Goal: Task Accomplishment & Management: Manage account settings

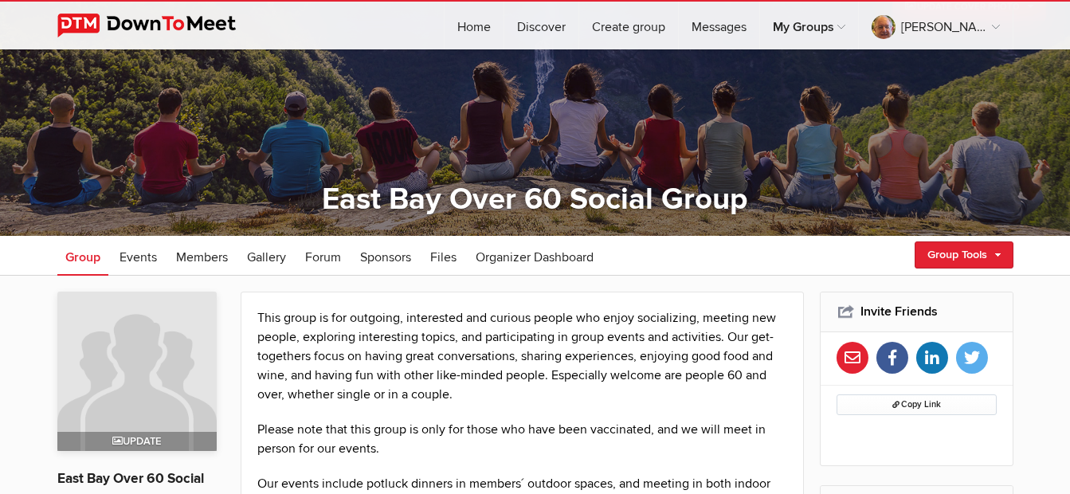
scroll to position [80, 0]
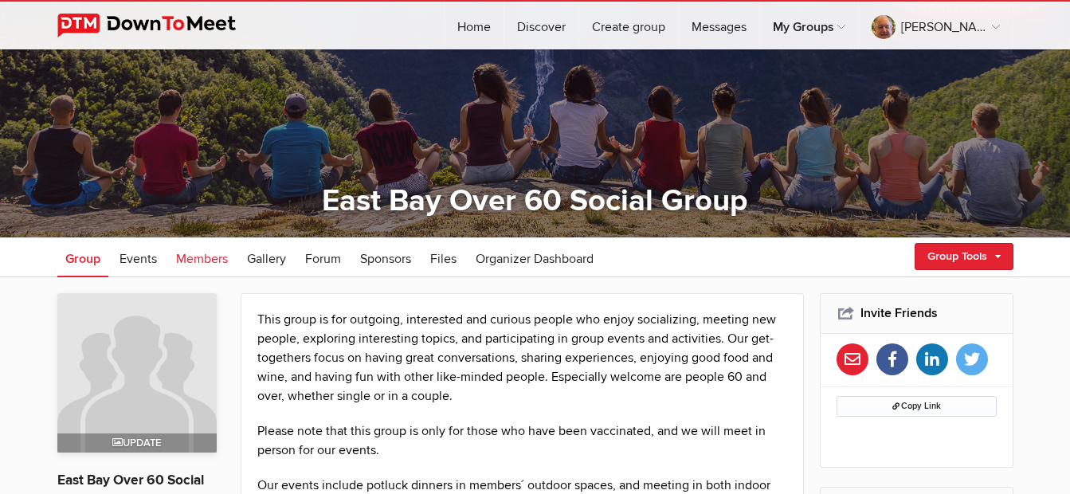
click at [189, 255] on span "Members" at bounding box center [202, 259] width 52 height 16
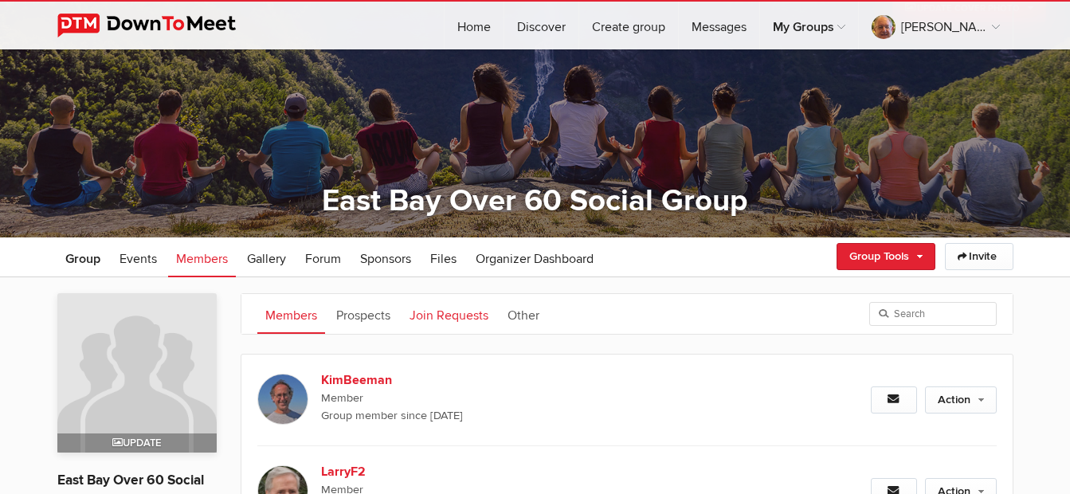
click at [454, 309] on link "Join Requests" at bounding box center [448, 314] width 95 height 40
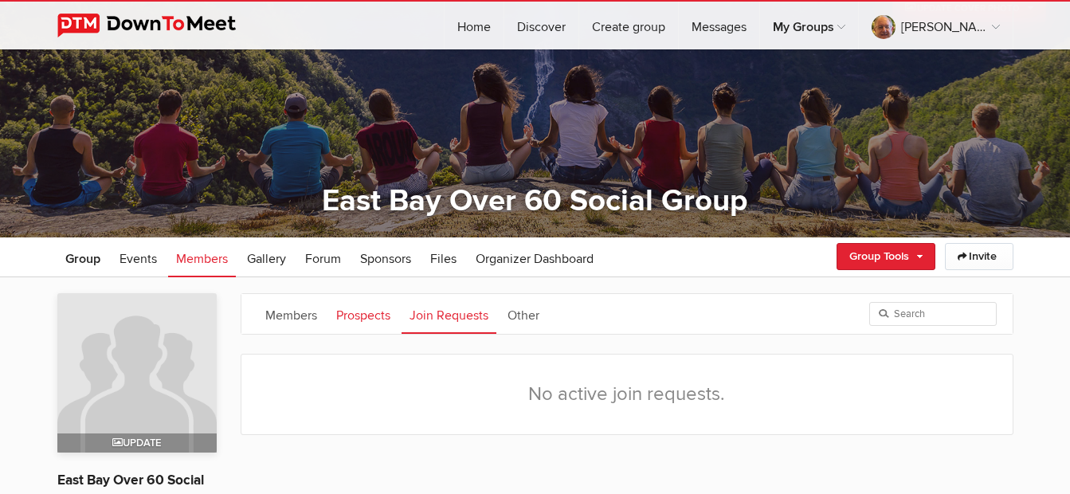
click at [374, 311] on link "Prospects" at bounding box center [363, 314] width 70 height 40
click at [292, 315] on link "Members" at bounding box center [291, 314] width 68 height 40
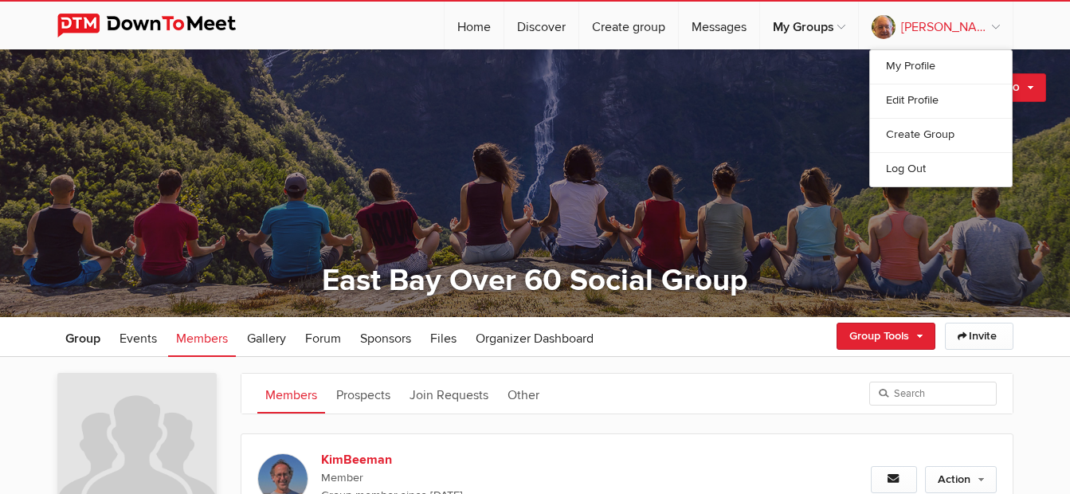
click at [980, 28] on link "Terry H" at bounding box center [936, 26] width 154 height 48
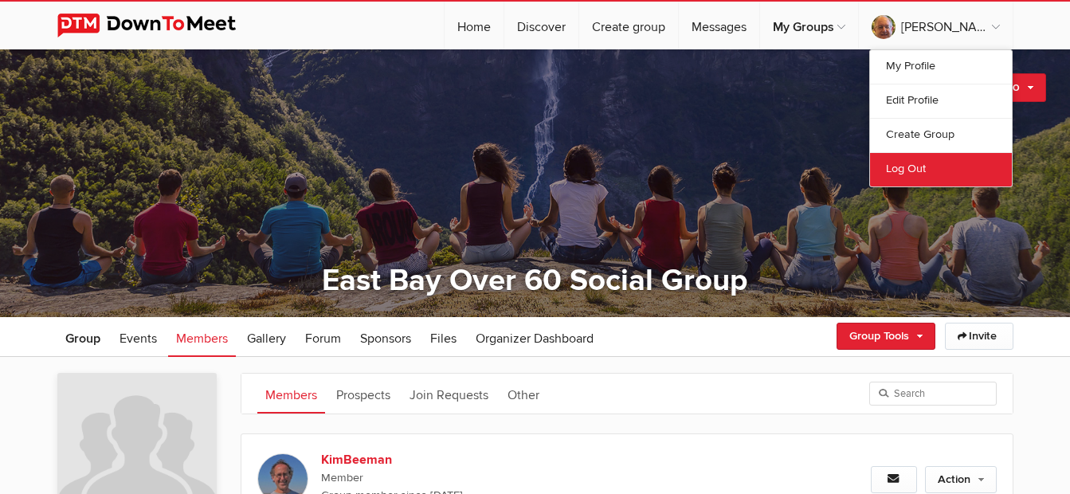
click at [896, 181] on link "Log Out" at bounding box center [941, 169] width 142 height 34
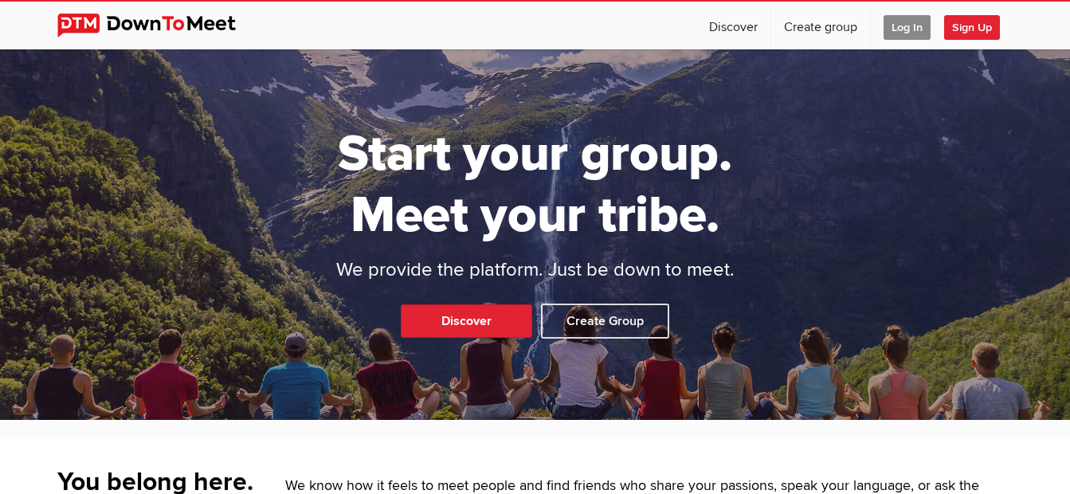
click at [897, 31] on span "Log In" at bounding box center [906, 27] width 47 height 25
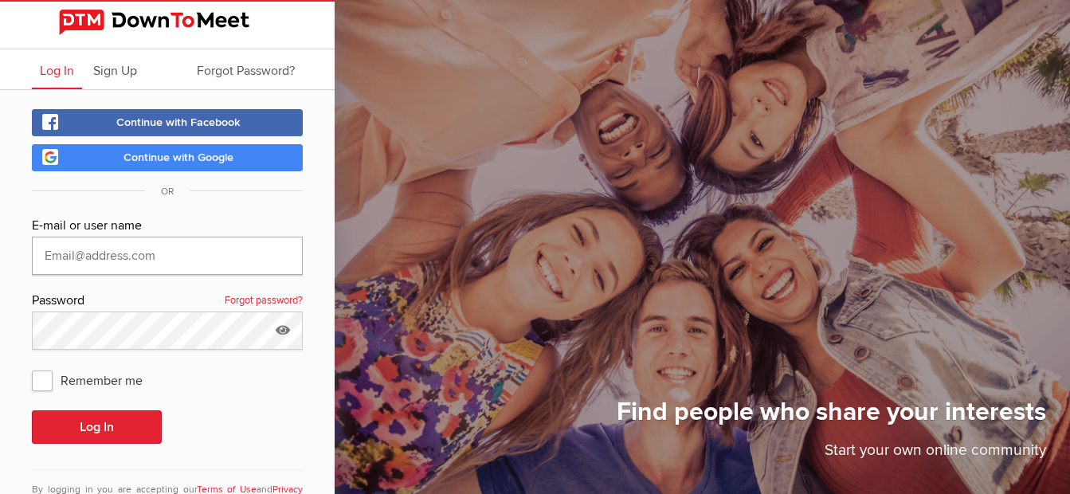
click at [170, 264] on input "text" at bounding box center [167, 256] width 271 height 38
type input "terryhi@yahoo.com"
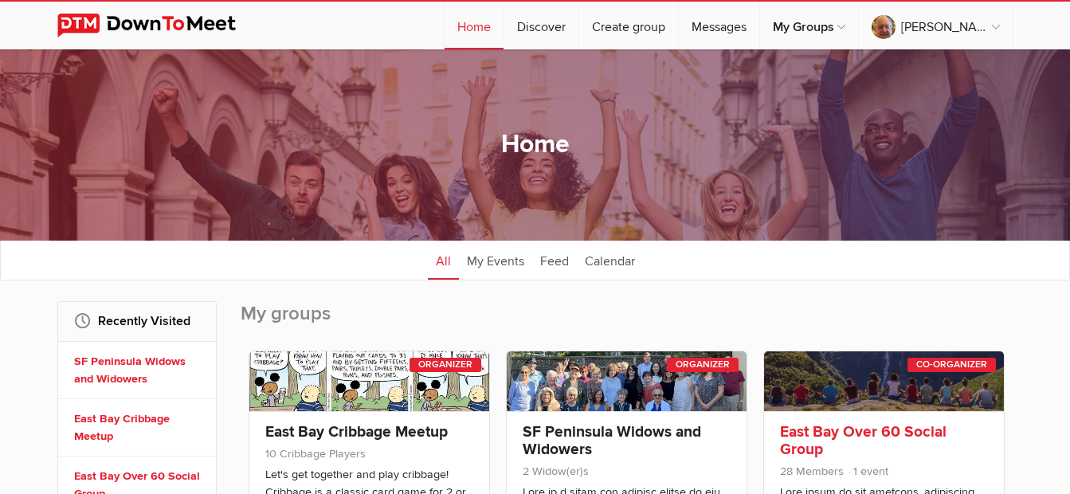
click at [902, 426] on link "East Bay Over 60 Social Group" at bounding box center [863, 440] width 166 height 37
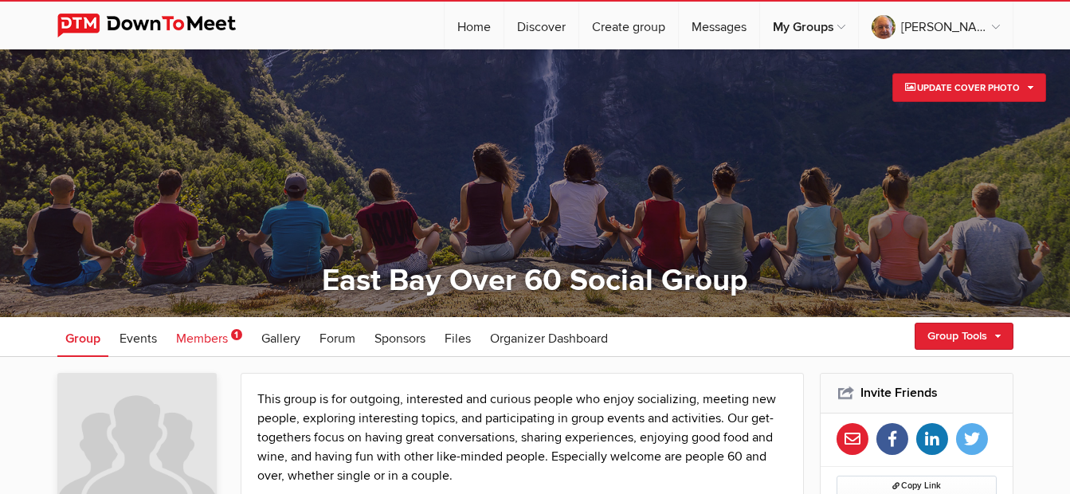
click at [220, 336] on span "Members" at bounding box center [202, 339] width 52 height 16
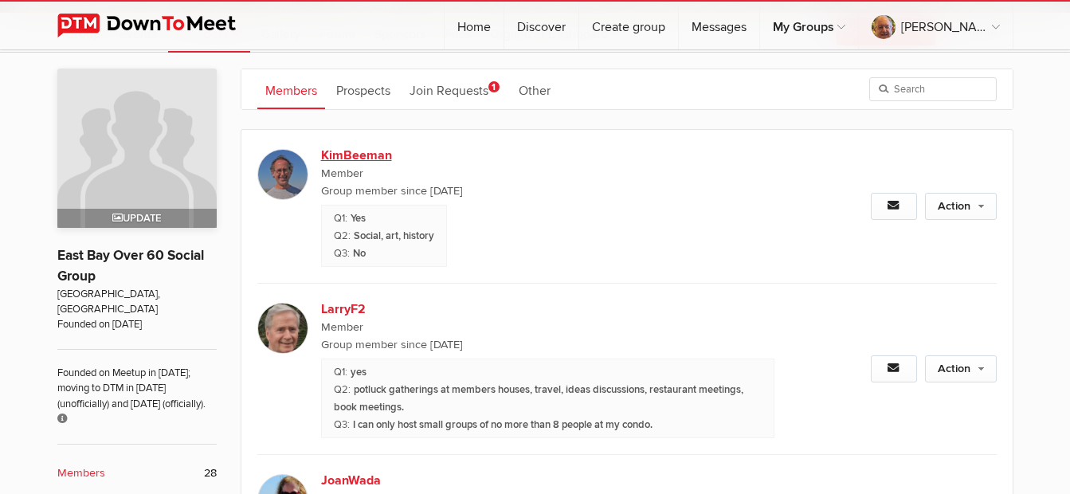
scroll to position [319, 0]
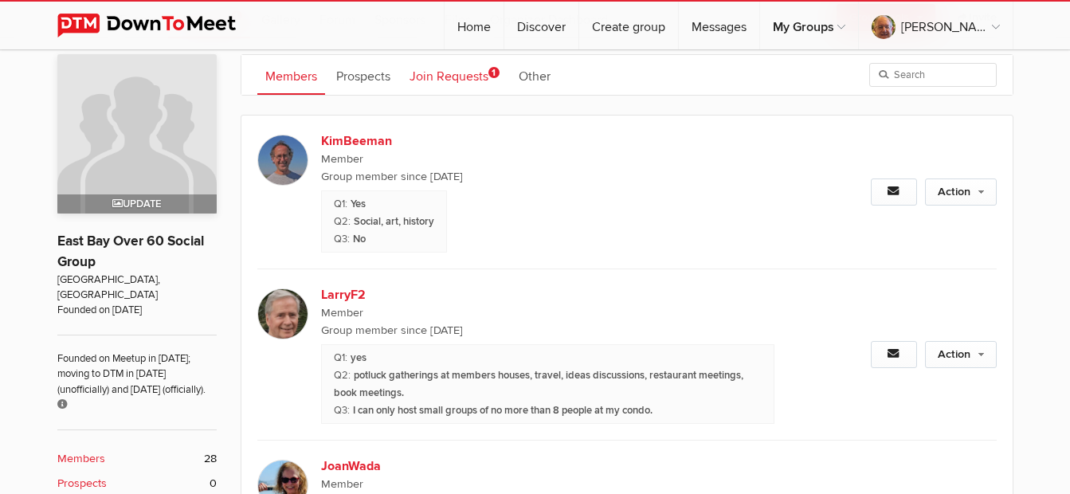
click at [469, 77] on link "Join Requests 1" at bounding box center [454, 75] width 106 height 40
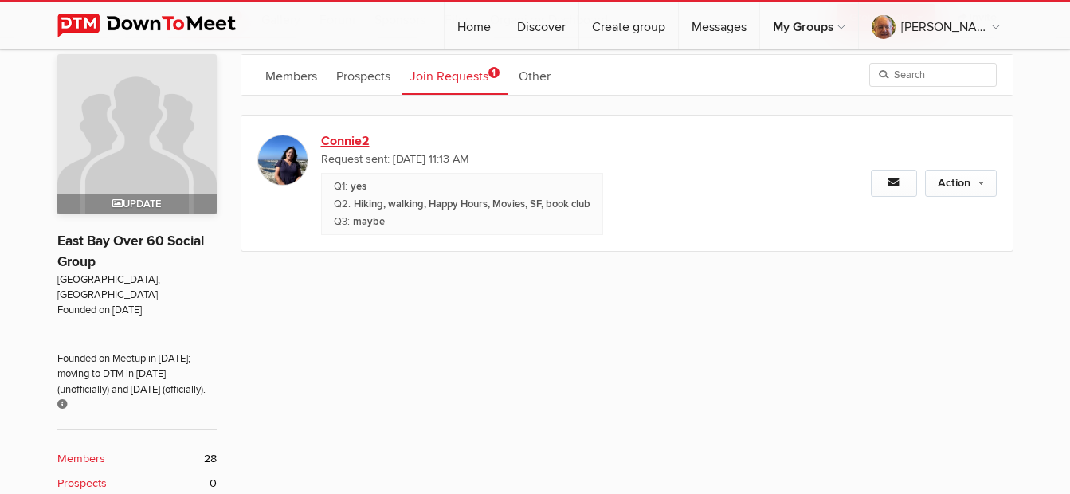
click at [356, 139] on link "Connie2" at bounding box center [457, 140] width 272 height 19
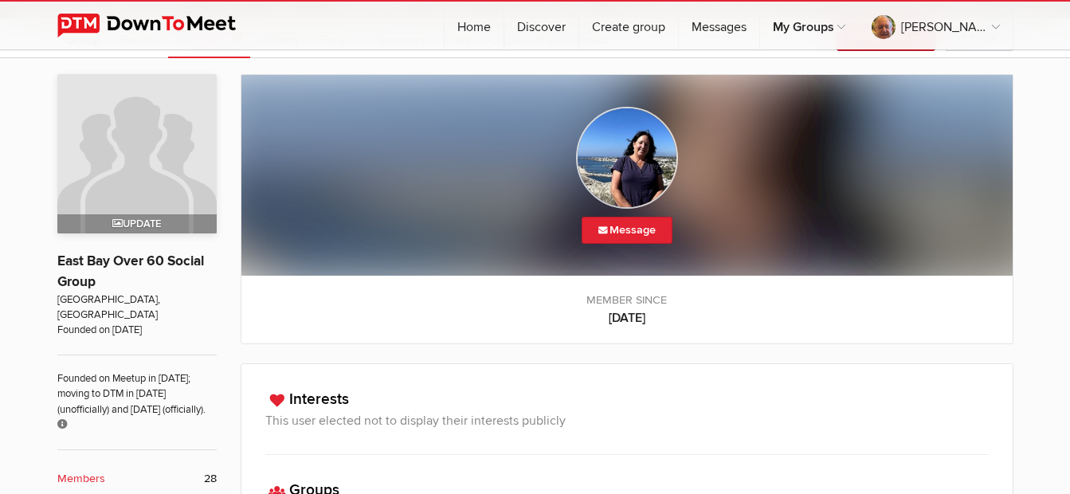
scroll to position [237, 0]
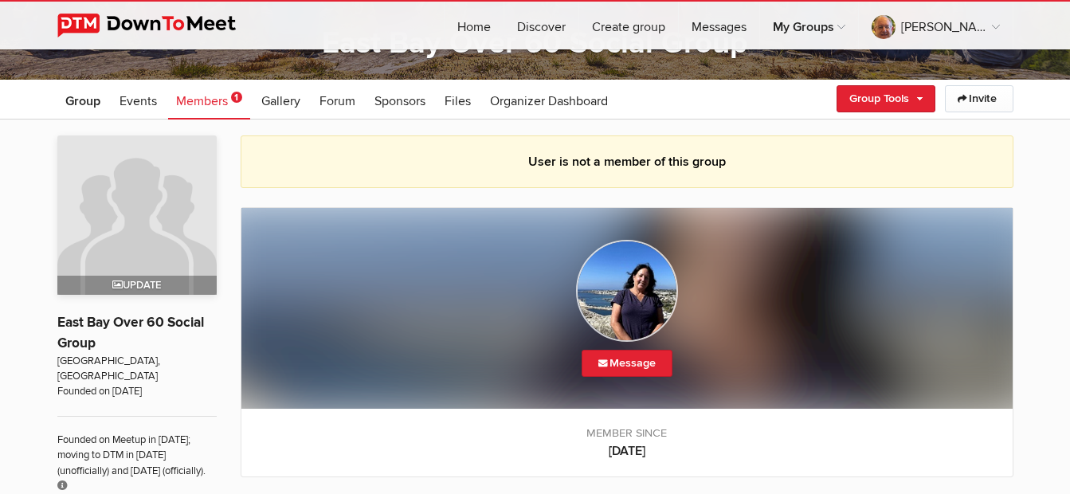
click at [637, 295] on img at bounding box center [627, 291] width 102 height 102
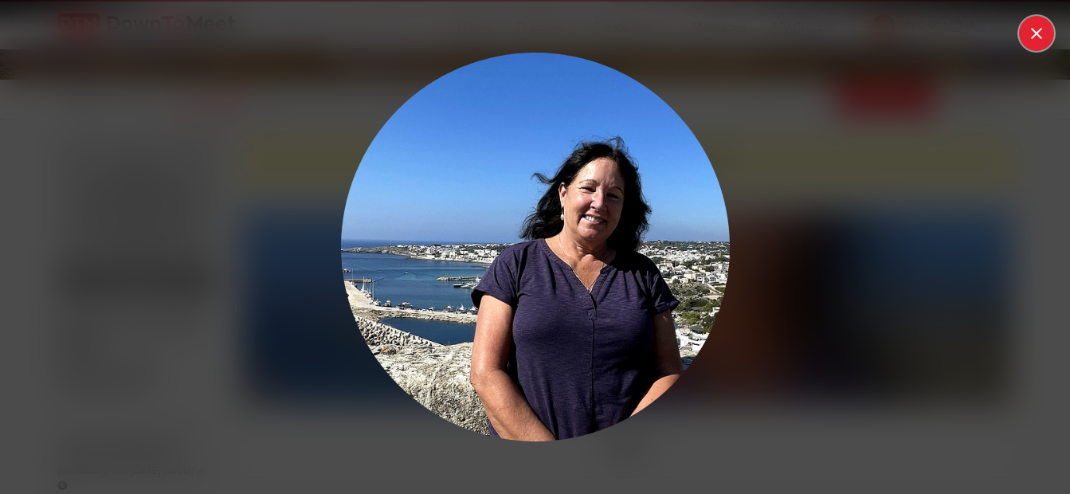
click at [1040, 23] on button at bounding box center [1036, 33] width 35 height 35
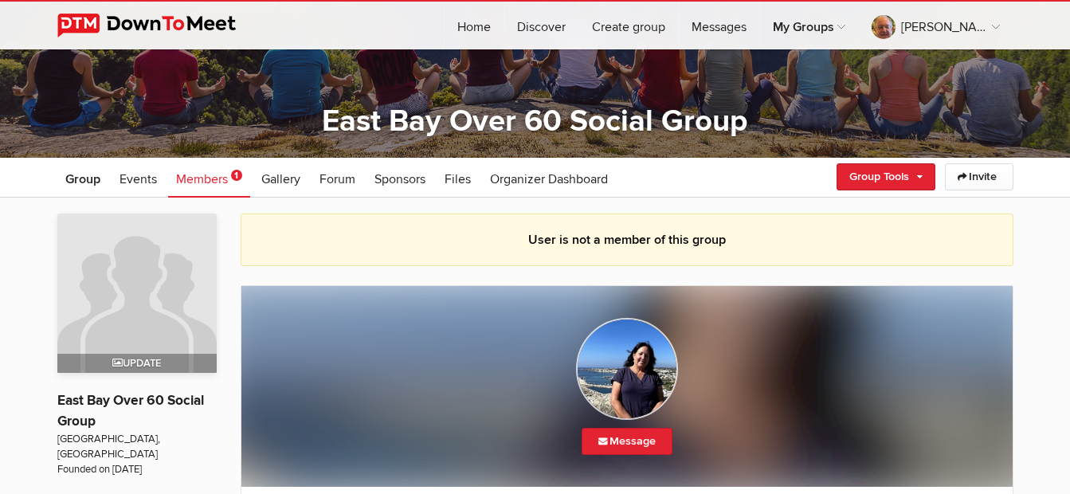
scroll to position [158, 0]
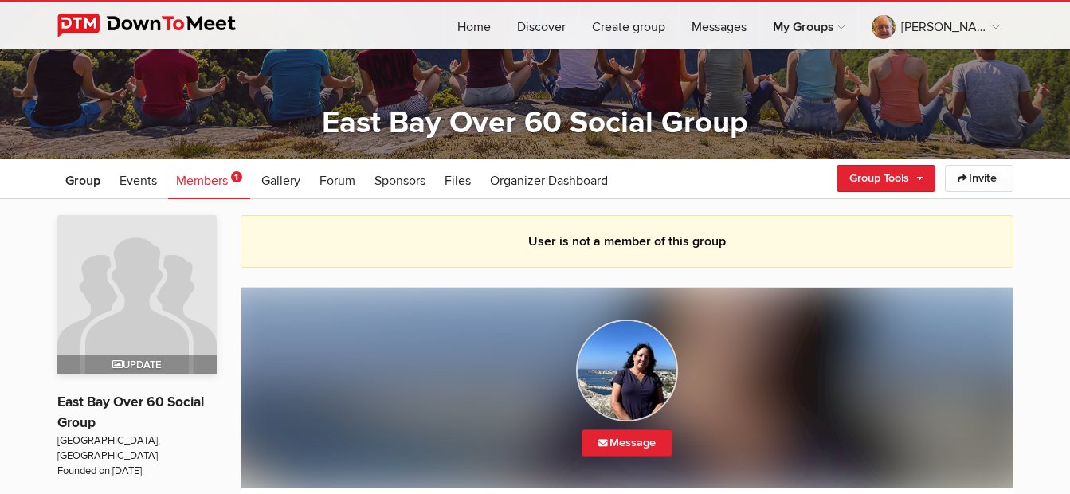
click at [208, 183] on span "Members" at bounding box center [202, 181] width 52 height 16
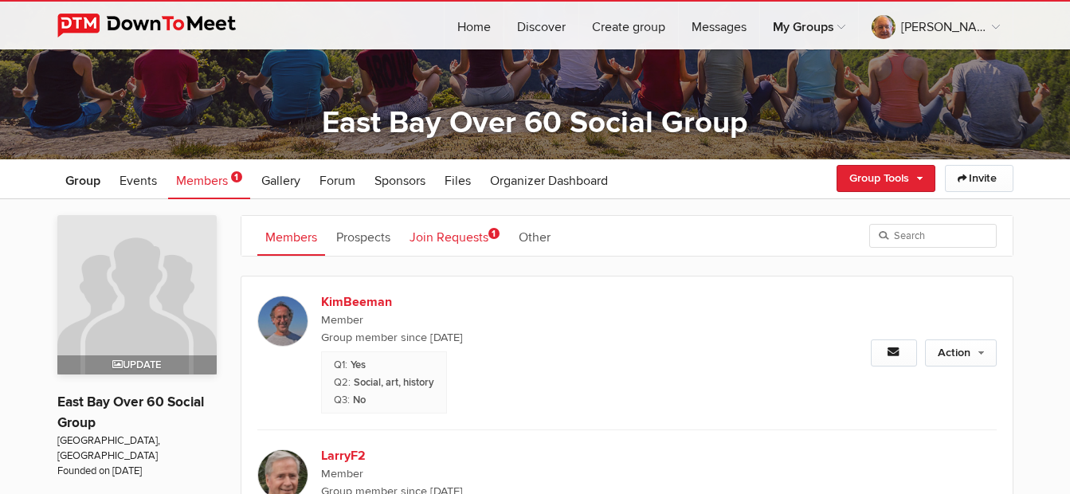
click at [468, 229] on link "Join Requests 1" at bounding box center [454, 236] width 106 height 40
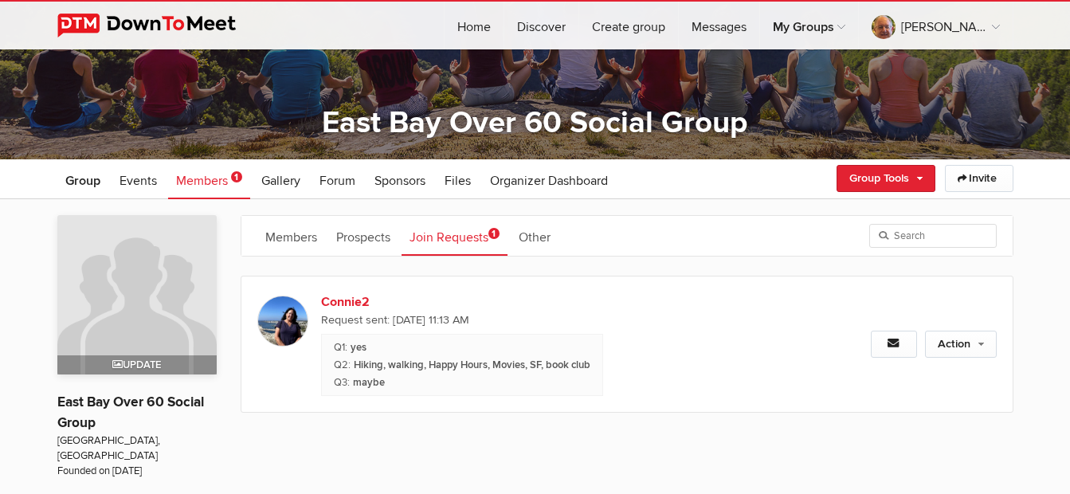
click at [956, 358] on div "Approve Request Decline Request Decline and Ban" at bounding box center [908, 359] width 175 height 2
click at [953, 346] on link "Action" at bounding box center [961, 344] width 72 height 27
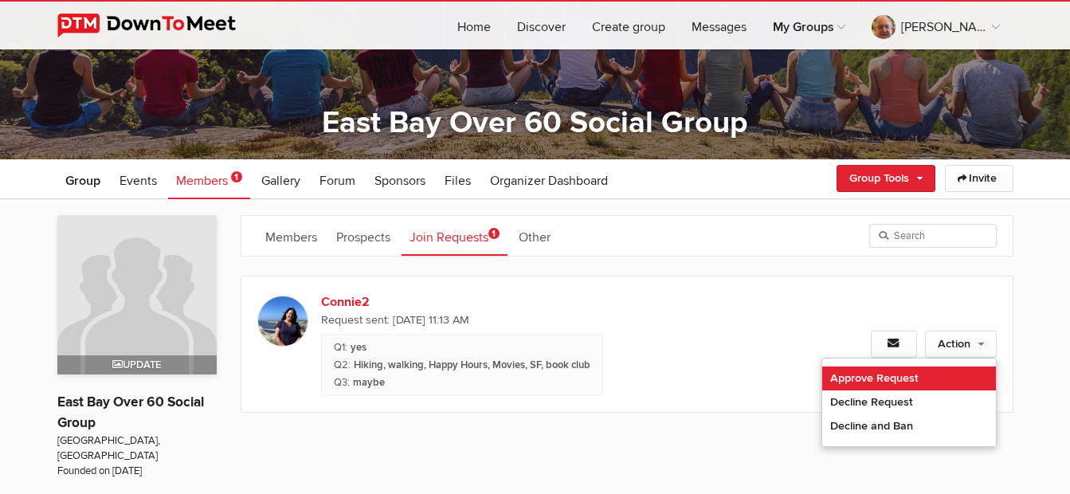
click at [911, 378] on link "Approve Request" at bounding box center [909, 378] width 174 height 24
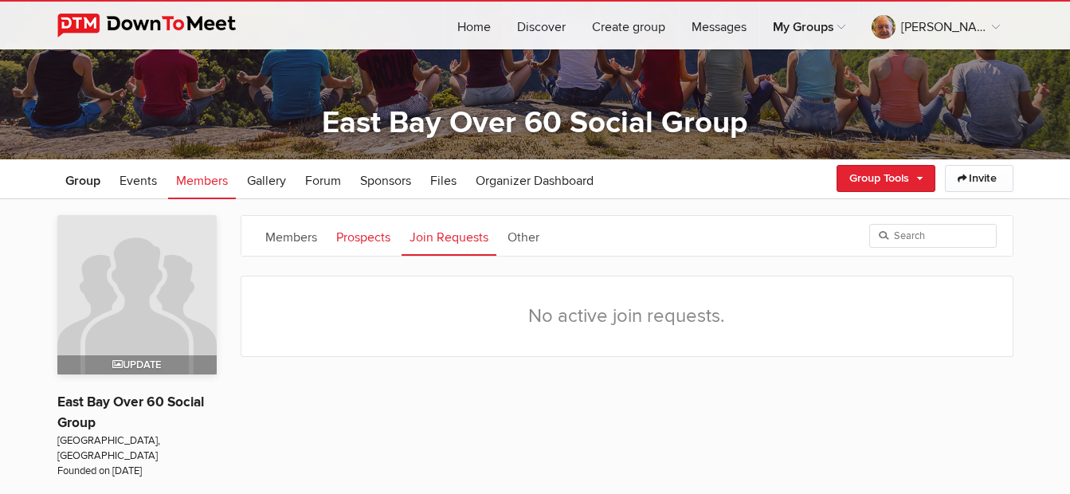
click at [354, 234] on link "Prospects" at bounding box center [363, 236] width 70 height 40
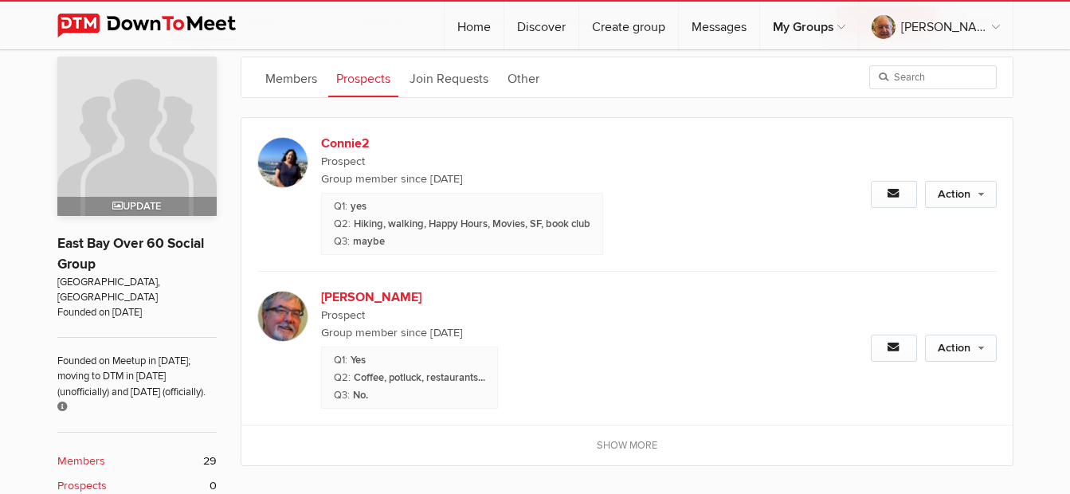
scroll to position [317, 0]
click at [972, 197] on link "Action" at bounding box center [961, 193] width 72 height 27
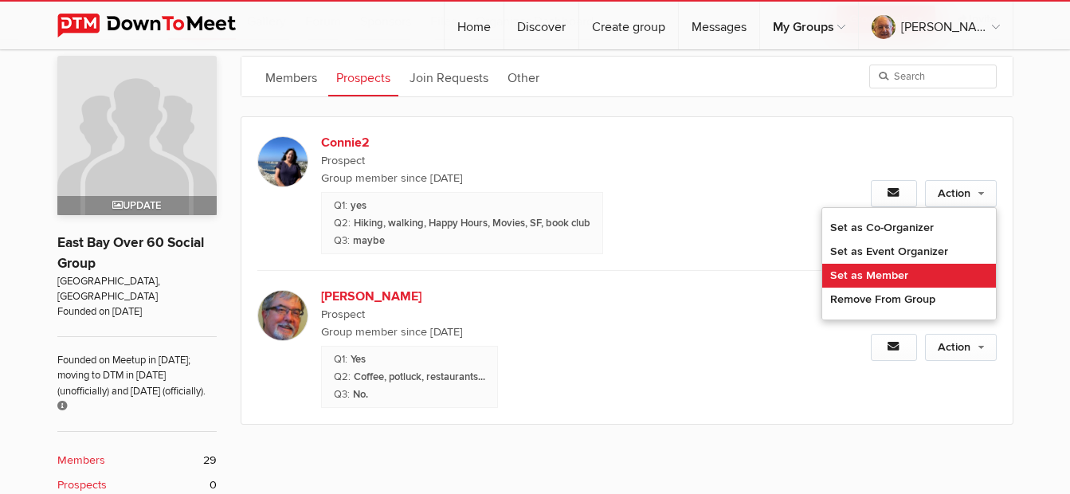
click at [879, 275] on link "Set as Member" at bounding box center [909, 276] width 174 height 24
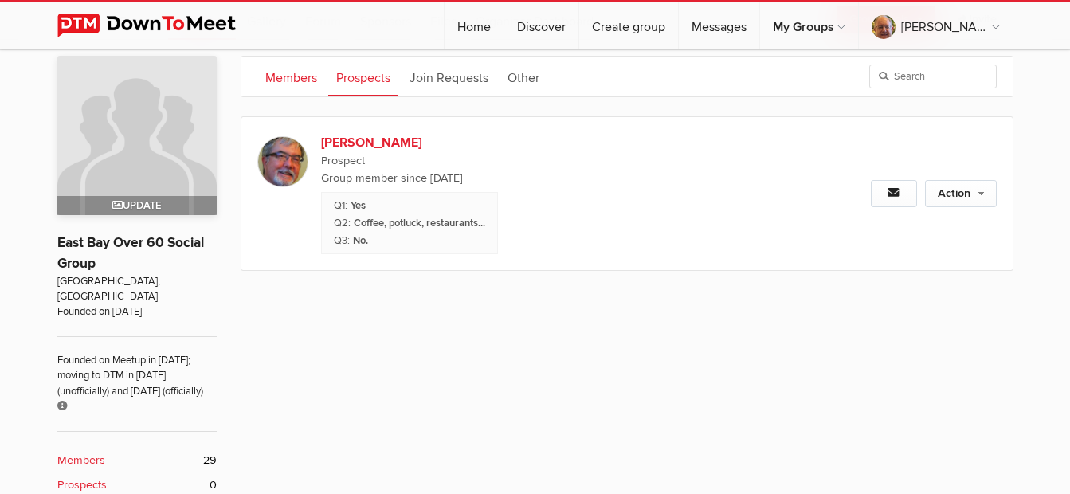
click at [299, 79] on link "Members" at bounding box center [291, 77] width 68 height 40
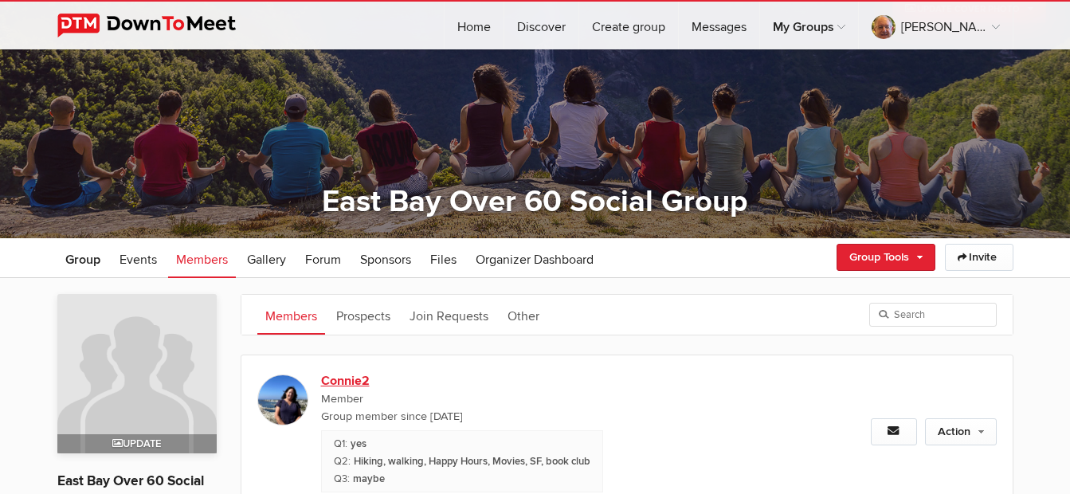
scroll to position [78, 0]
click at [94, 262] on span "Group" at bounding box center [82, 260] width 35 height 16
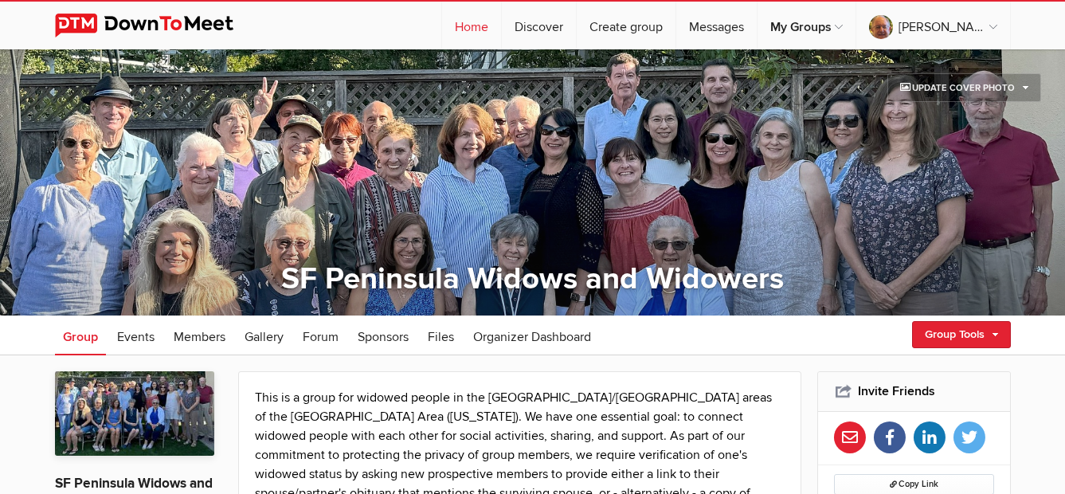
click at [501, 22] on link "Home" at bounding box center [471, 26] width 59 height 48
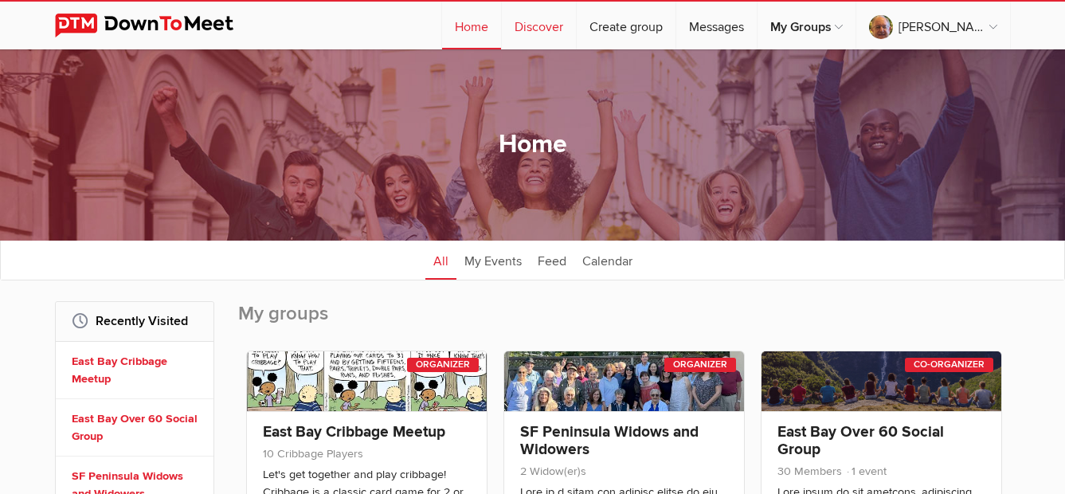
click at [576, 28] on link "Discover" at bounding box center [539, 26] width 74 height 48
select select "null"
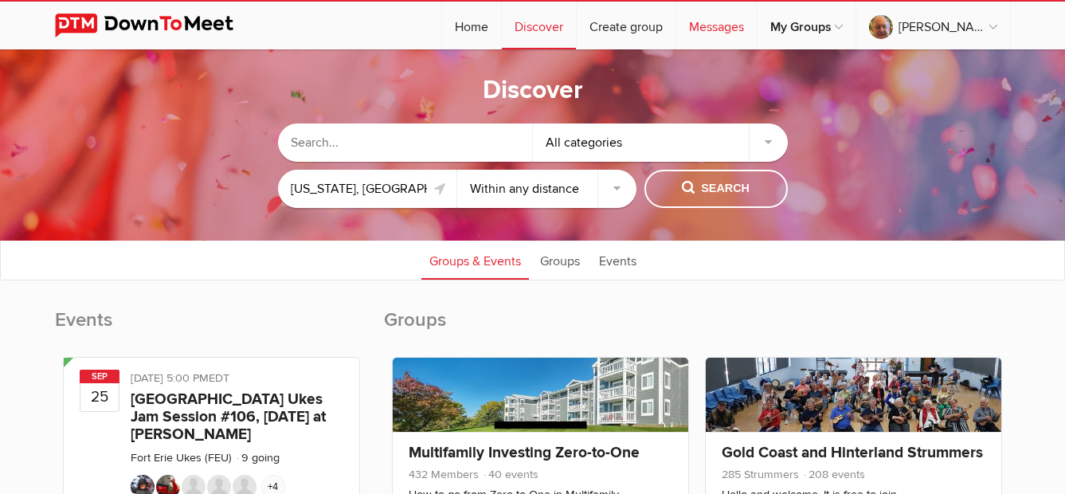
click at [757, 37] on link "Messages" at bounding box center [716, 26] width 80 height 48
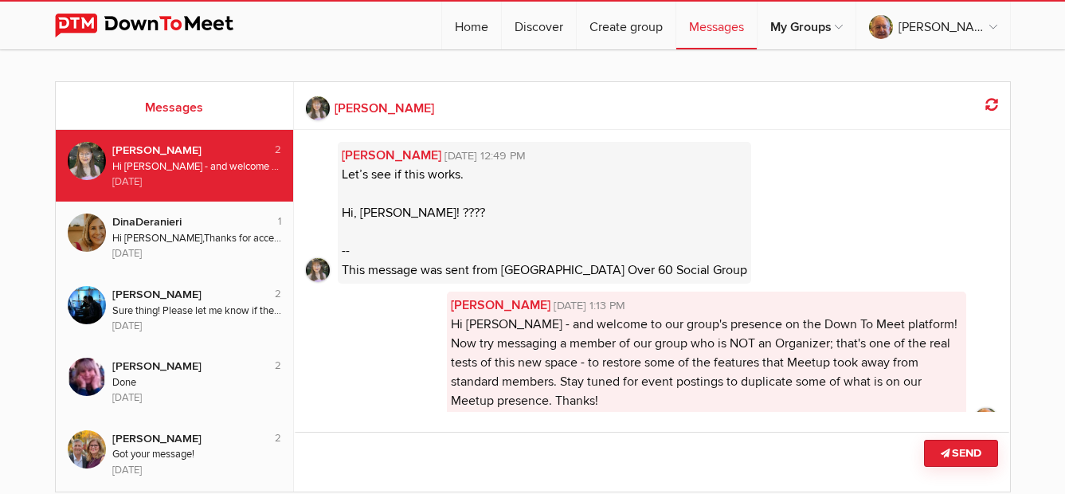
scroll to position [41, 0]
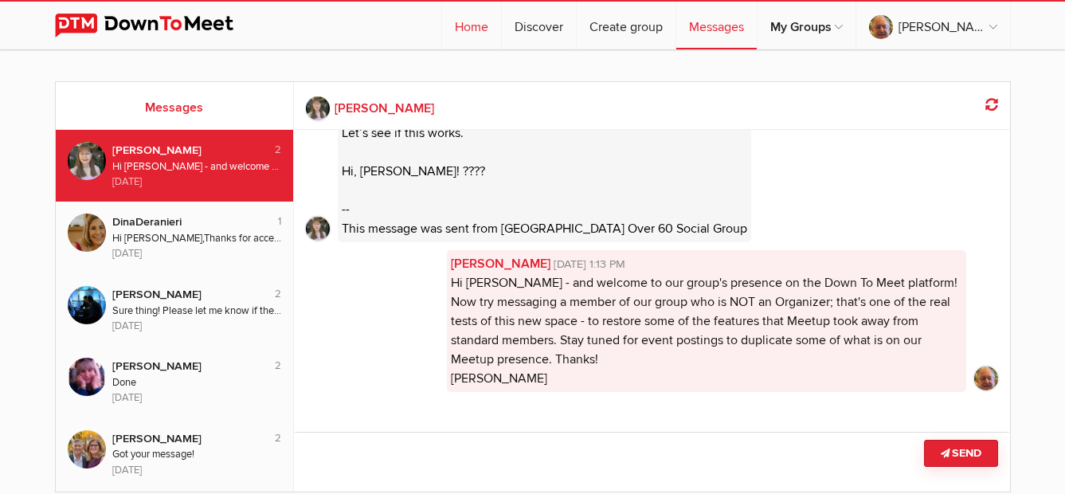
click at [501, 27] on link "Home" at bounding box center [471, 26] width 59 height 48
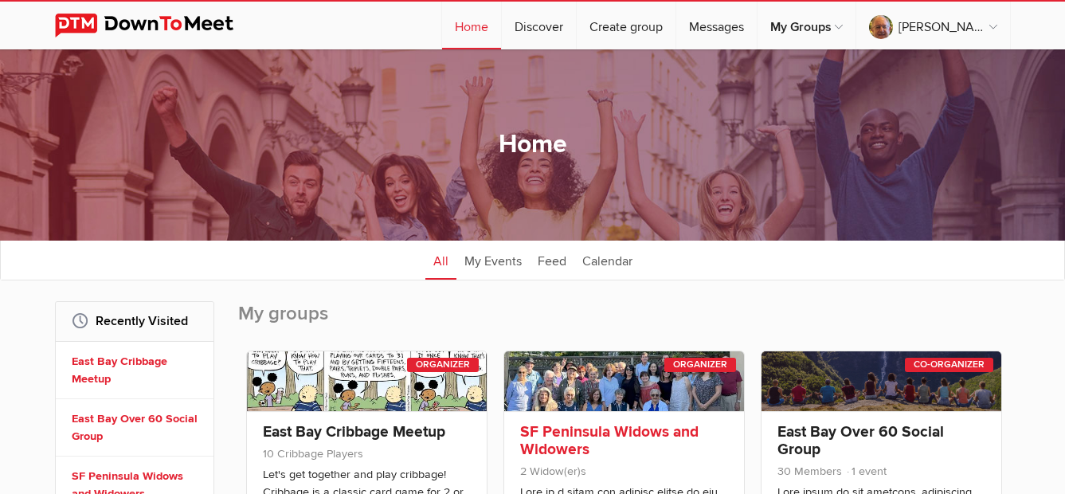
click at [607, 368] on link at bounding box center [624, 381] width 240 height 60
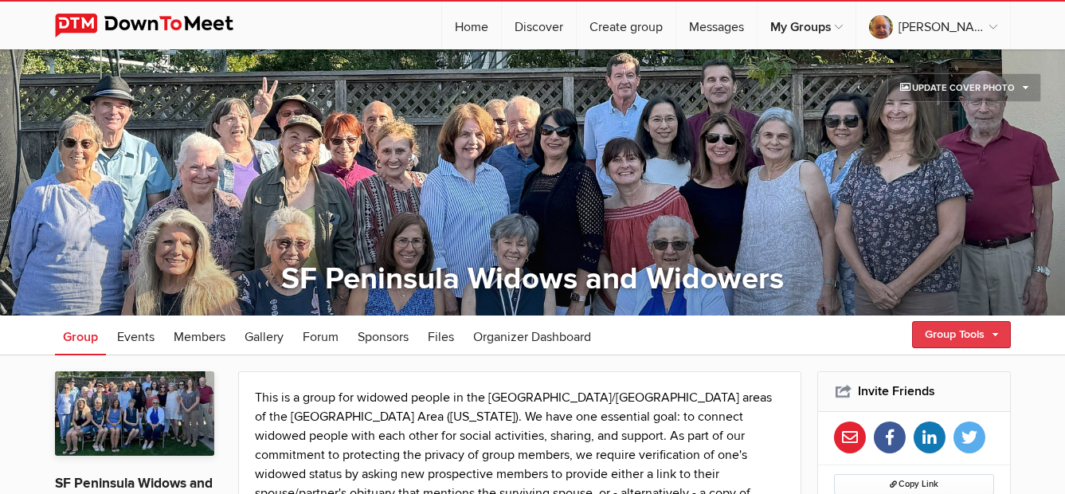
click at [945, 335] on link "Group Tools" at bounding box center [961, 334] width 99 height 27
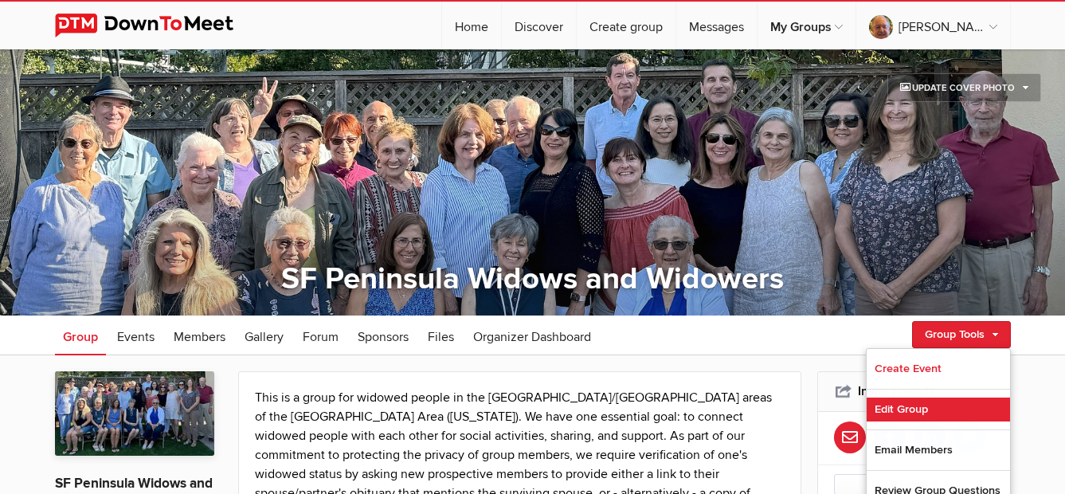
click at [910, 403] on link "Edit Group" at bounding box center [938, 409] width 143 height 24
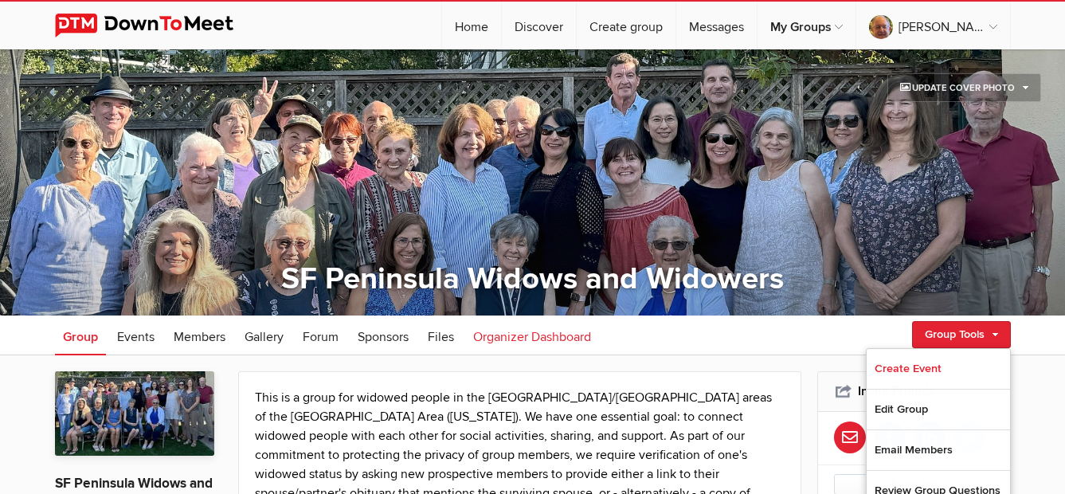
select select "United States"
select select "CA"
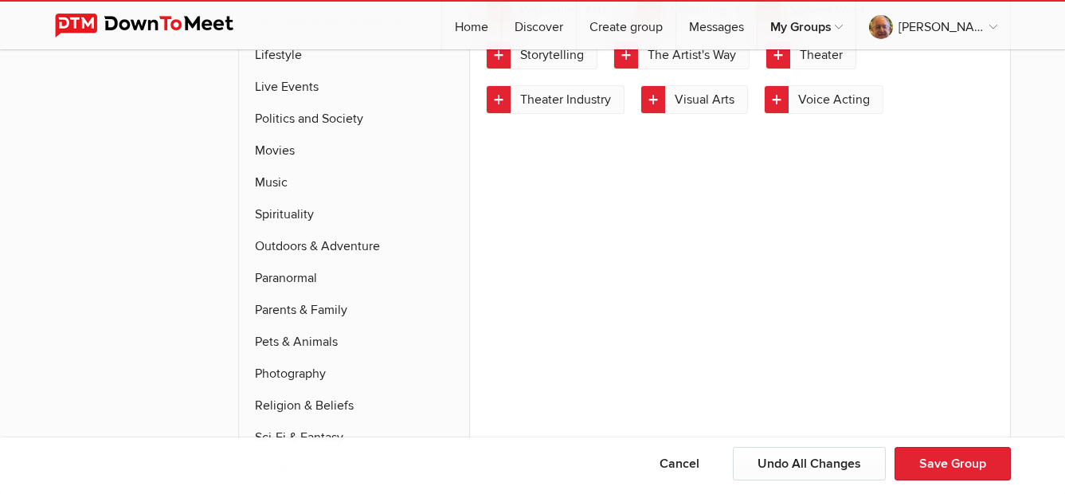
scroll to position [5336, 0]
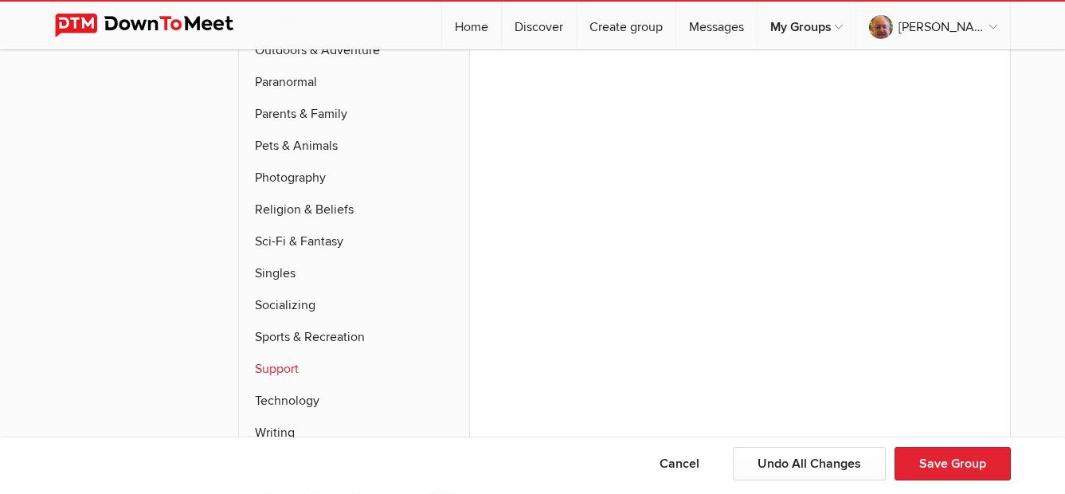
click at [261, 353] on link "Support" at bounding box center [354, 369] width 231 height 32
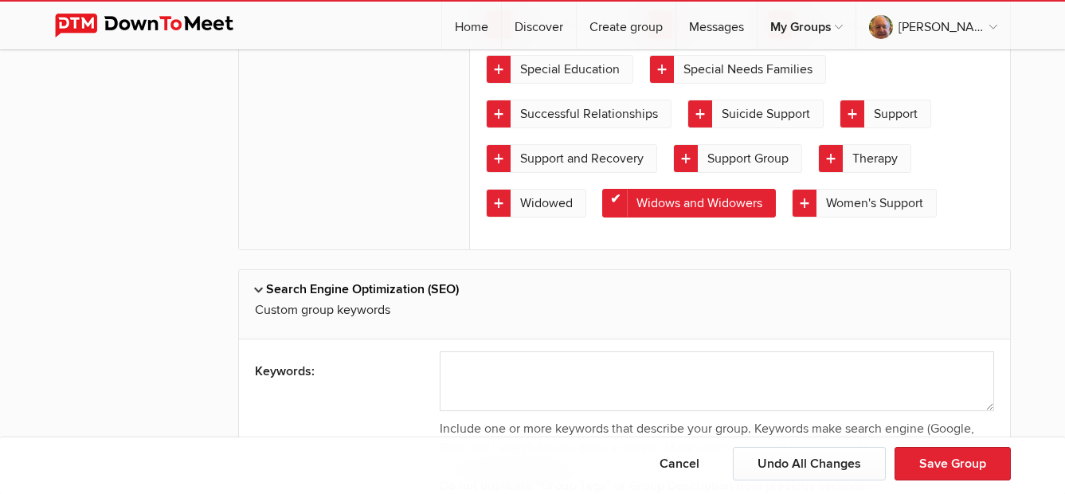
scroll to position [5818, 0]
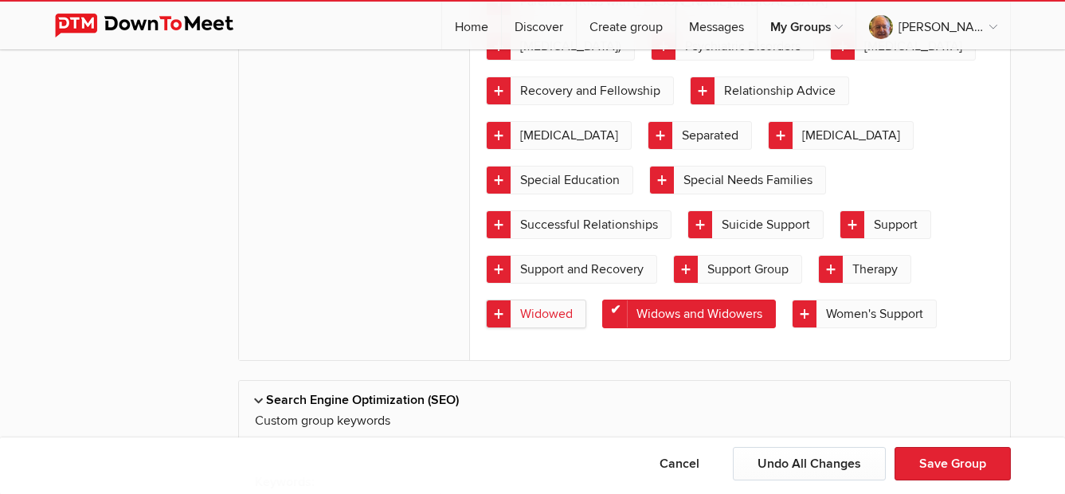
click at [586, 299] on link "Widowed" at bounding box center [536, 313] width 100 height 29
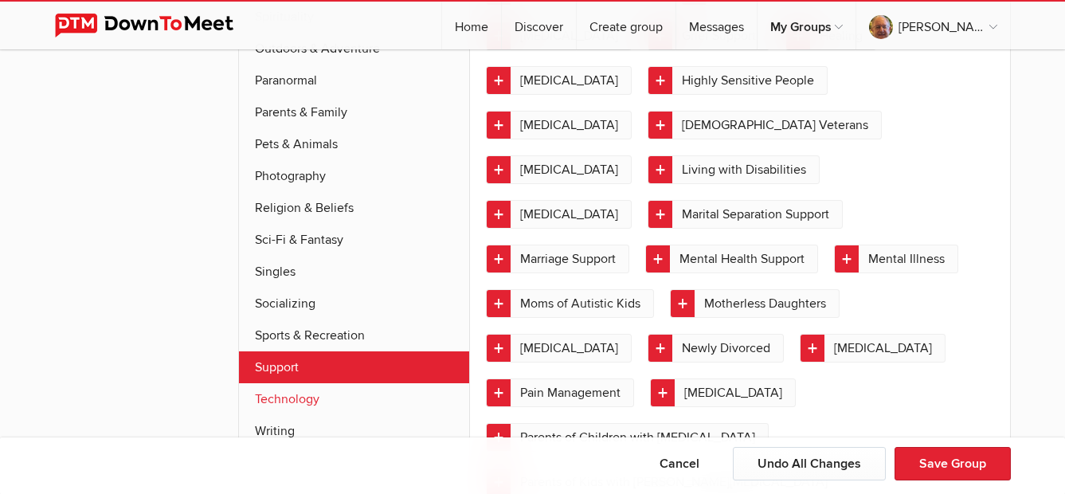
scroll to position [5420, 0]
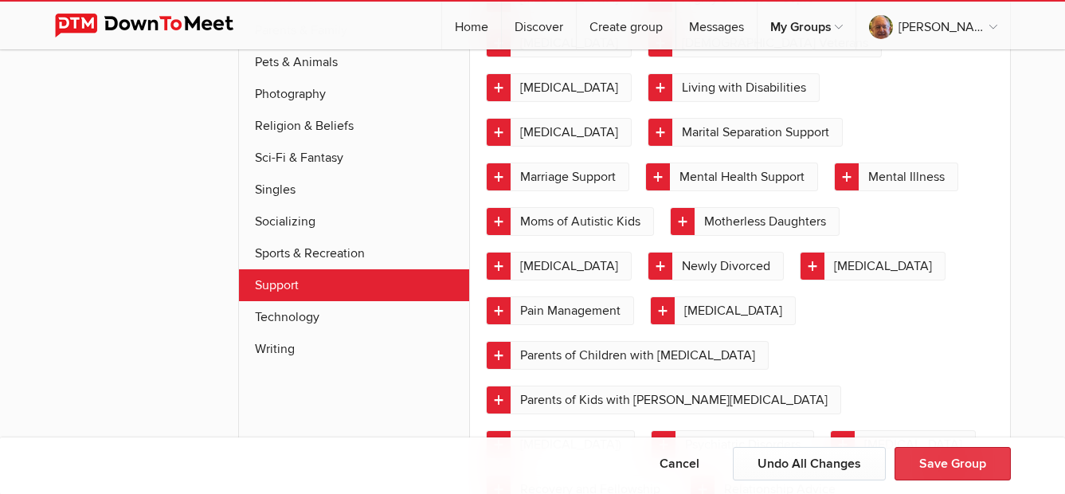
click at [934, 469] on button "Save Group" at bounding box center [952, 463] width 116 height 33
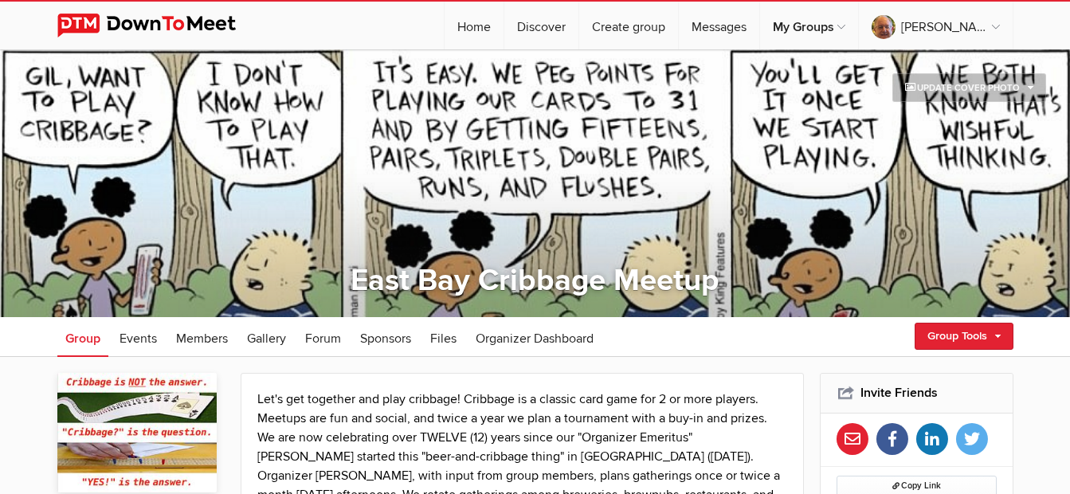
click at [1035, 31] on div "☰ Terry H Home Discover Create group Messages My Groups My Groups East Bay Over…" at bounding box center [535, 24] width 1070 height 49
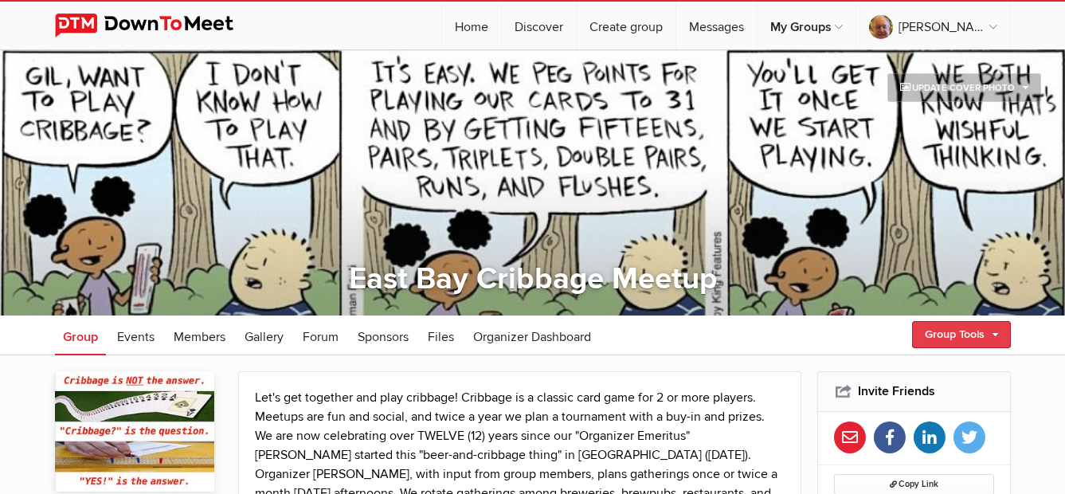
click at [948, 342] on link "Group Tools" at bounding box center [961, 334] width 99 height 27
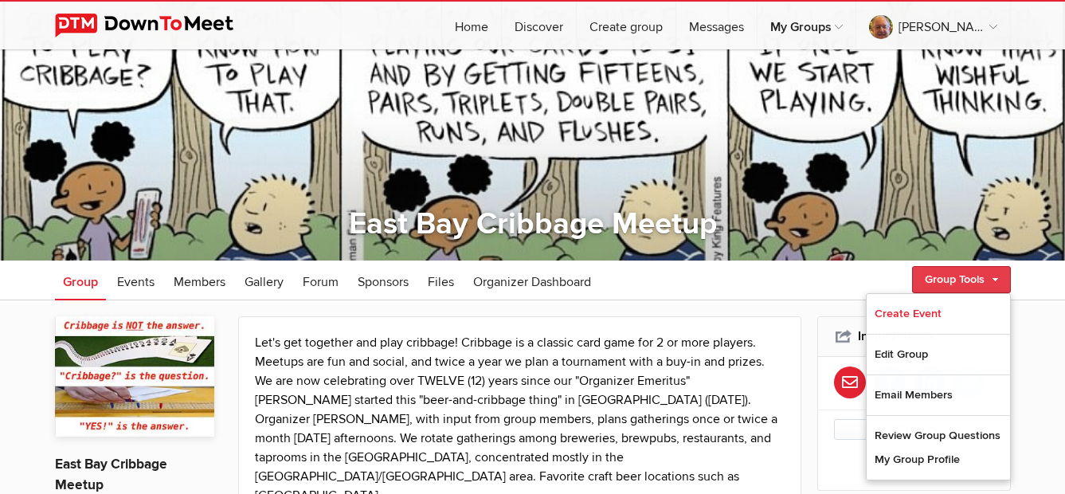
scroll to position [80, 0]
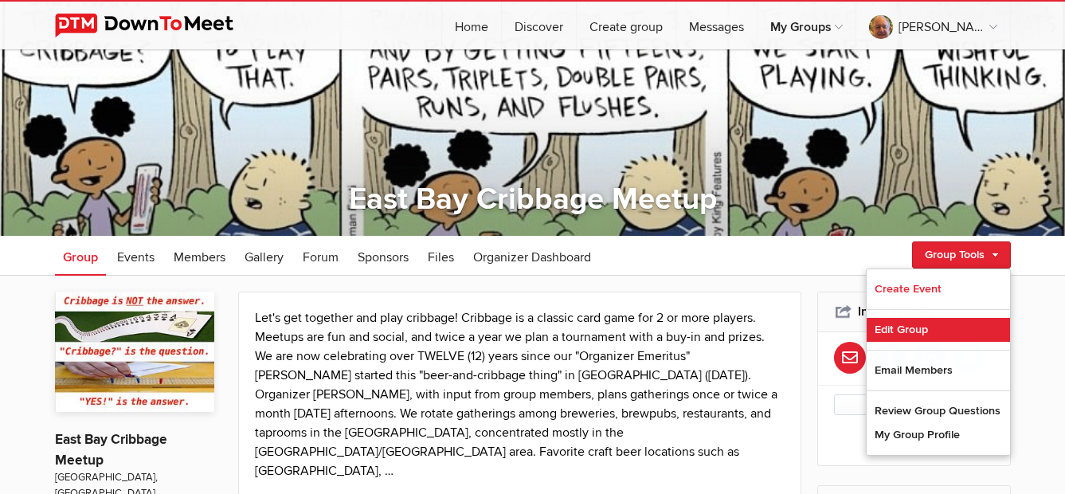
click at [905, 335] on link "Edit Group" at bounding box center [938, 330] width 143 height 24
select select "[GEOGRAPHIC_DATA]"
select select "CA"
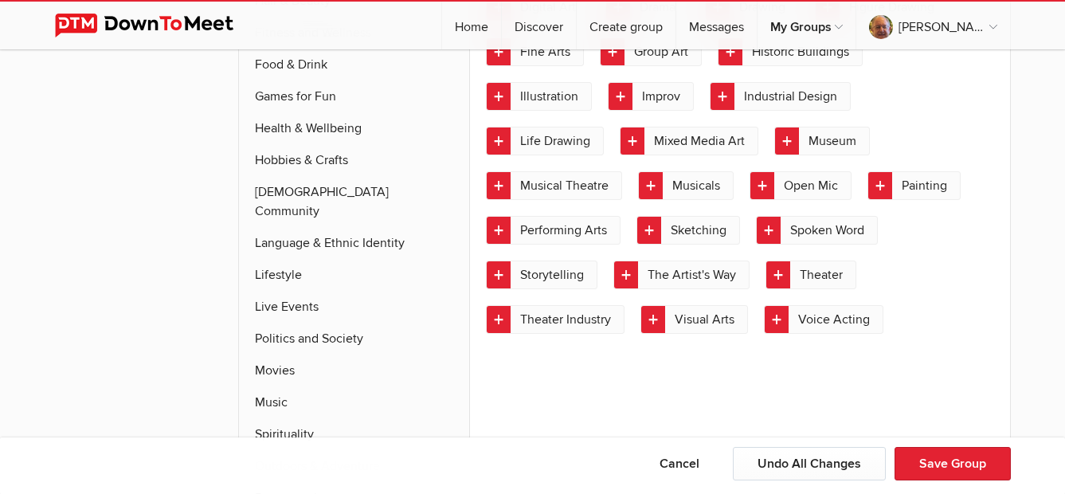
scroll to position [4699, 0]
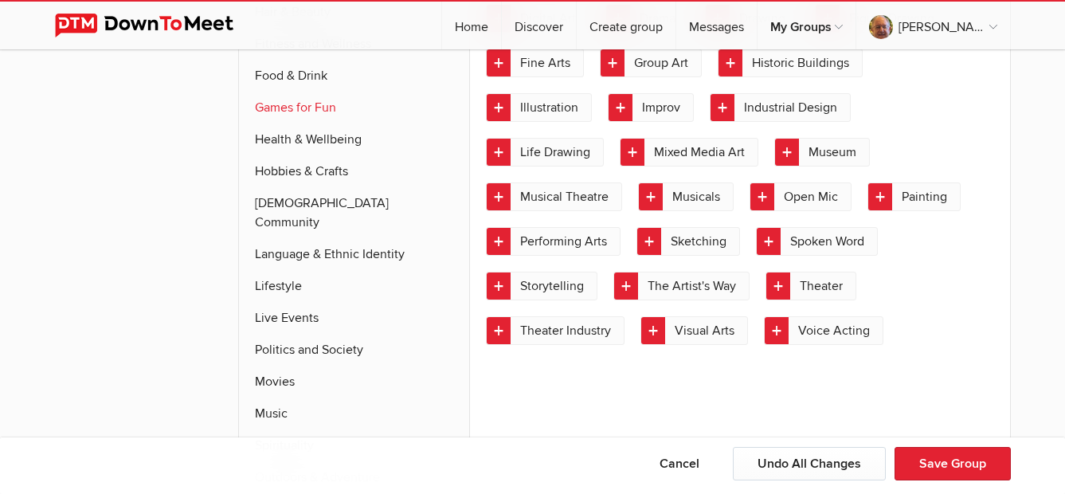
click at [304, 109] on link "Games for Fun" at bounding box center [354, 108] width 231 height 32
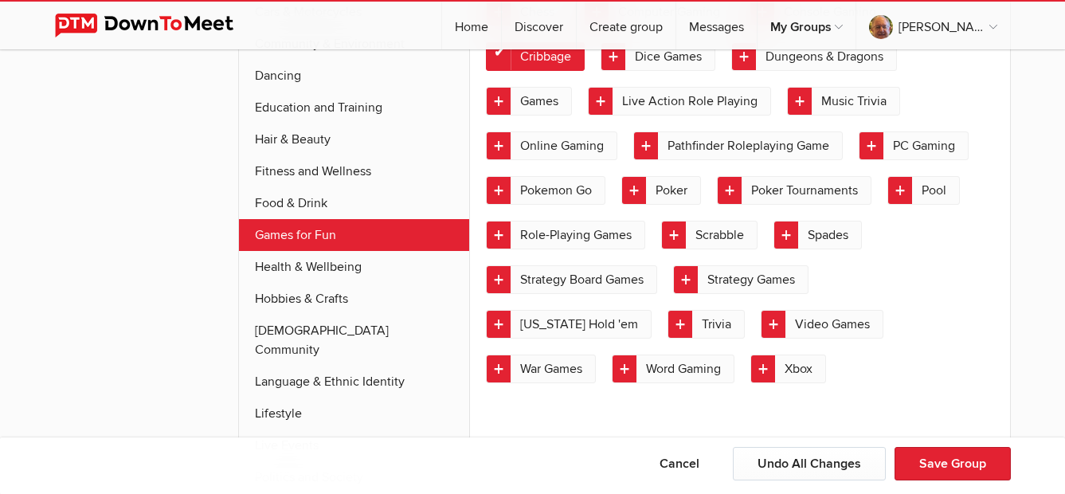
scroll to position [4572, 0]
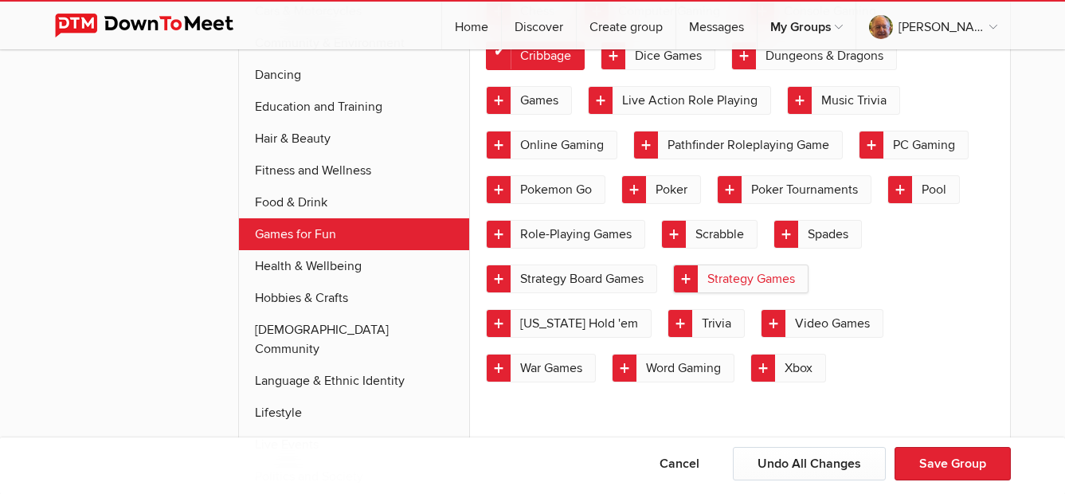
click at [727, 280] on link "Strategy Games" at bounding box center [740, 278] width 135 height 29
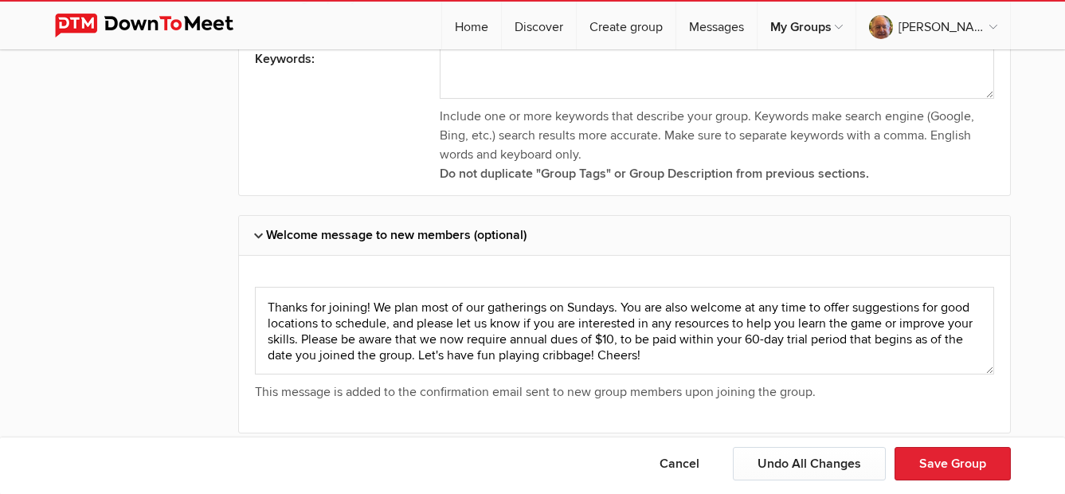
scroll to position [5680, 0]
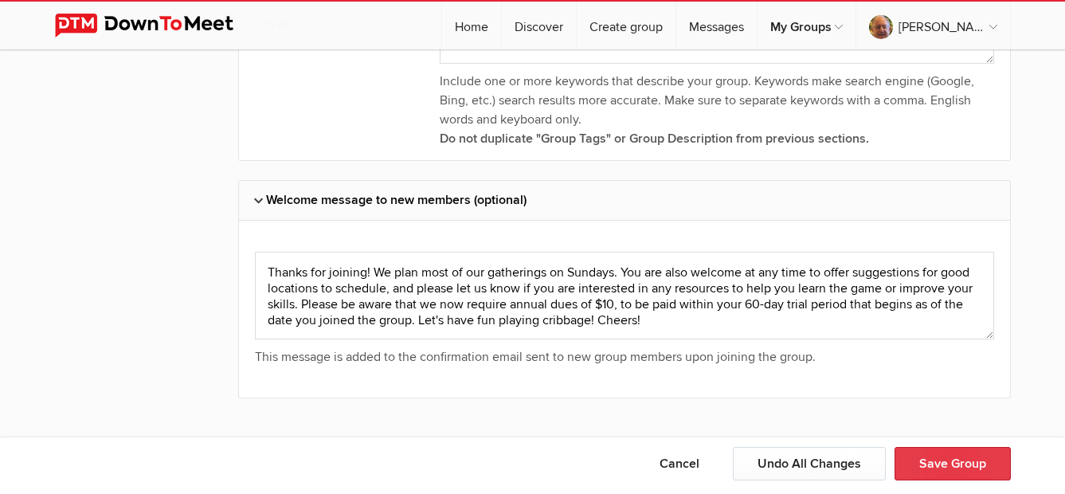
click at [944, 458] on button "Save Group" at bounding box center [952, 463] width 116 height 33
